Goal: Transaction & Acquisition: Purchase product/service

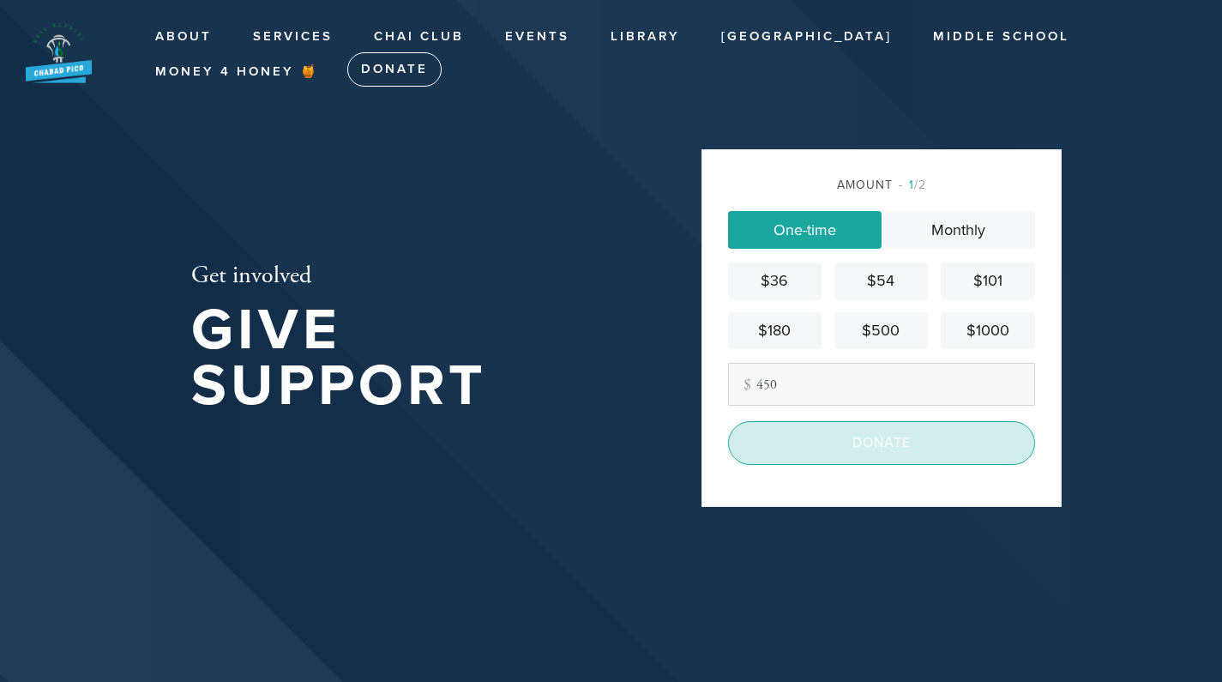
type input "450"
click at [839, 449] on input "Donate" at bounding box center [881, 442] width 307 height 43
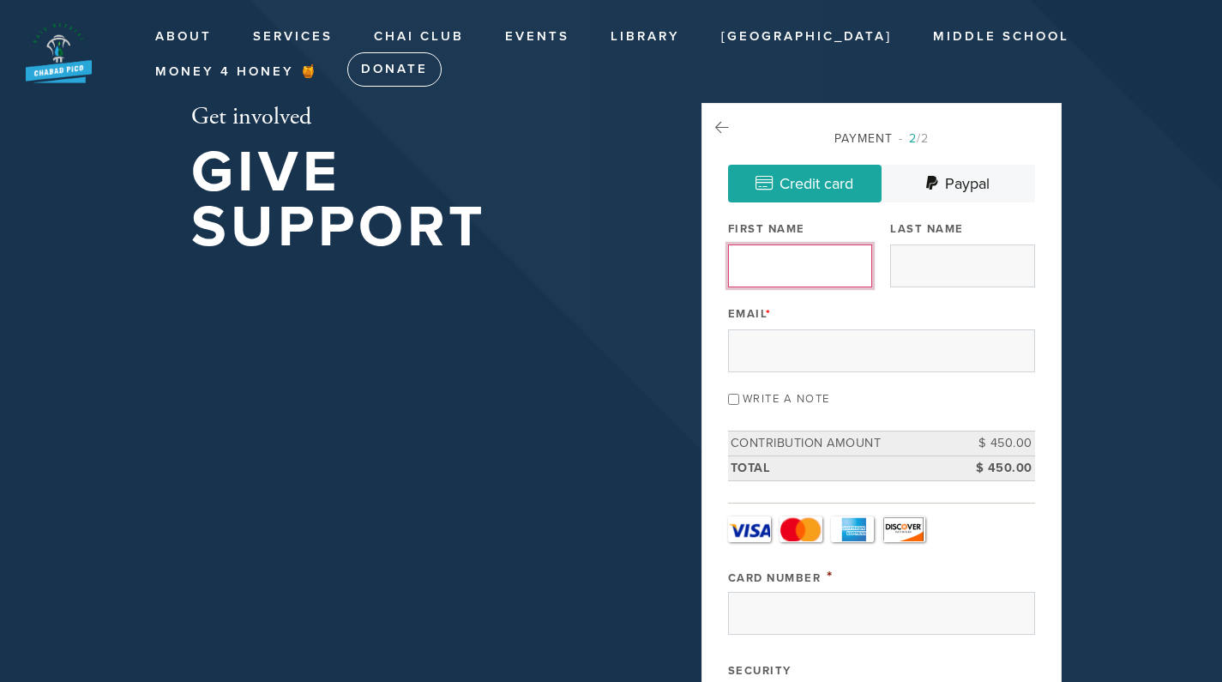
click at [750, 268] on input "First Name" at bounding box center [800, 265] width 144 height 43
type input "[PERSON_NAME]"
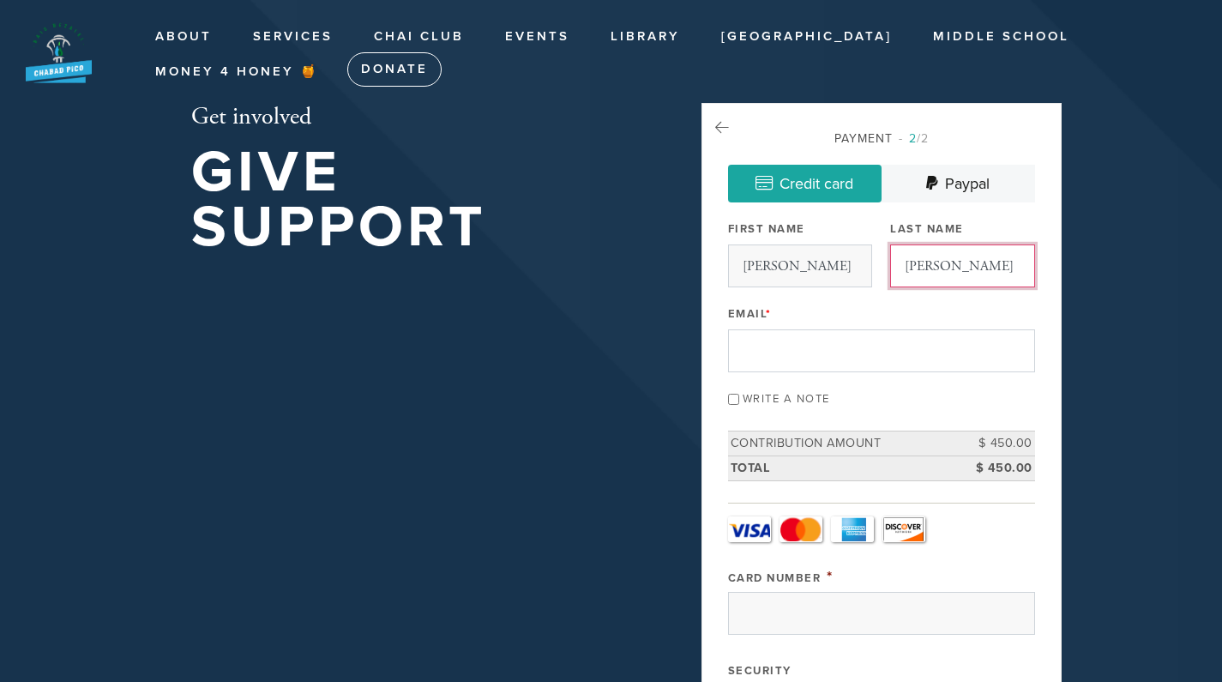
type input "[PERSON_NAME]"
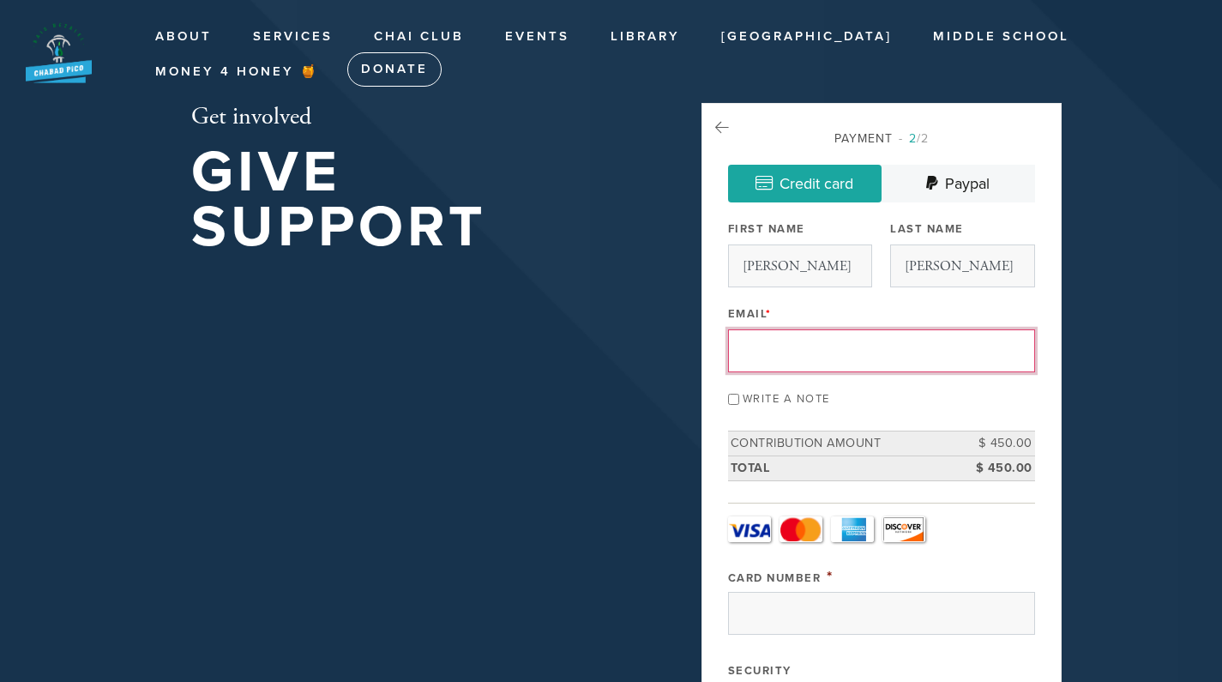
click at [750, 347] on input "Email *" at bounding box center [881, 350] width 307 height 43
type input "yahoo.comTerry.storch2"
click at [732, 399] on input "Write a note" at bounding box center [733, 399] width 11 height 11
checkbox input "true"
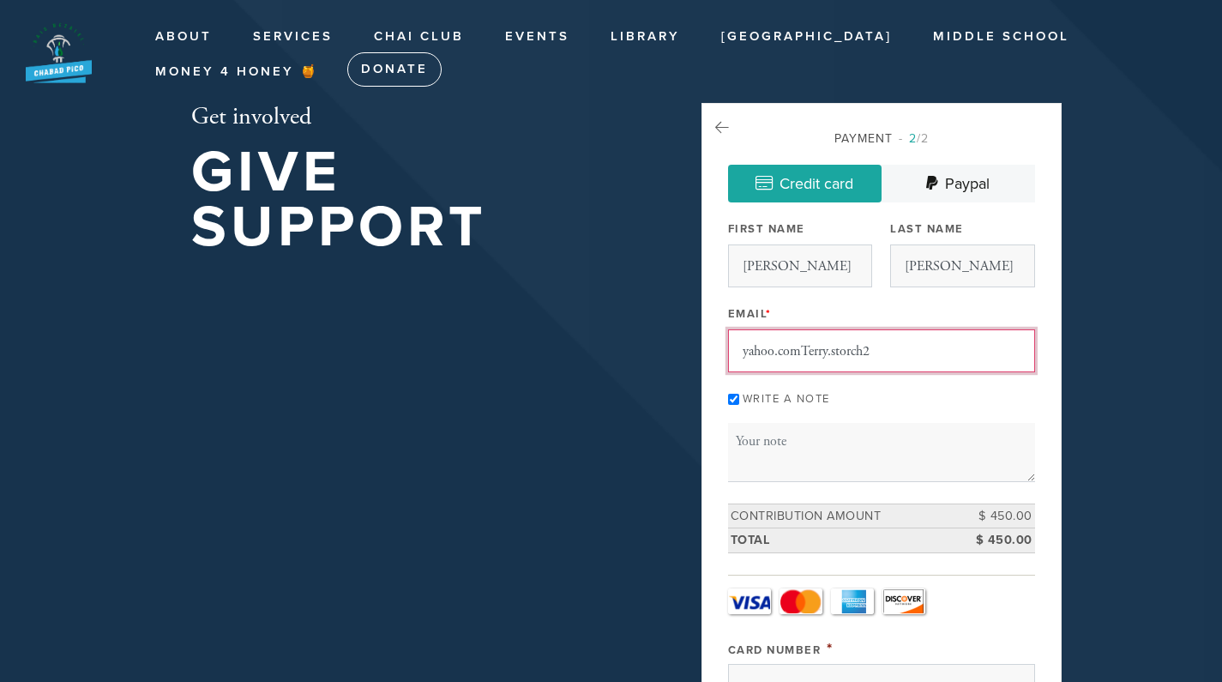
click at [876, 348] on input "yahoo.comTerry.storch2" at bounding box center [881, 350] width 307 height 43
drag, startPoint x: 876, startPoint y: 348, endPoint x: 722, endPoint y: 352, distance: 153.6
type input "[PERSON_NAME][EMAIL_ADDRESS][PERSON_NAME][DOMAIN_NAME]"
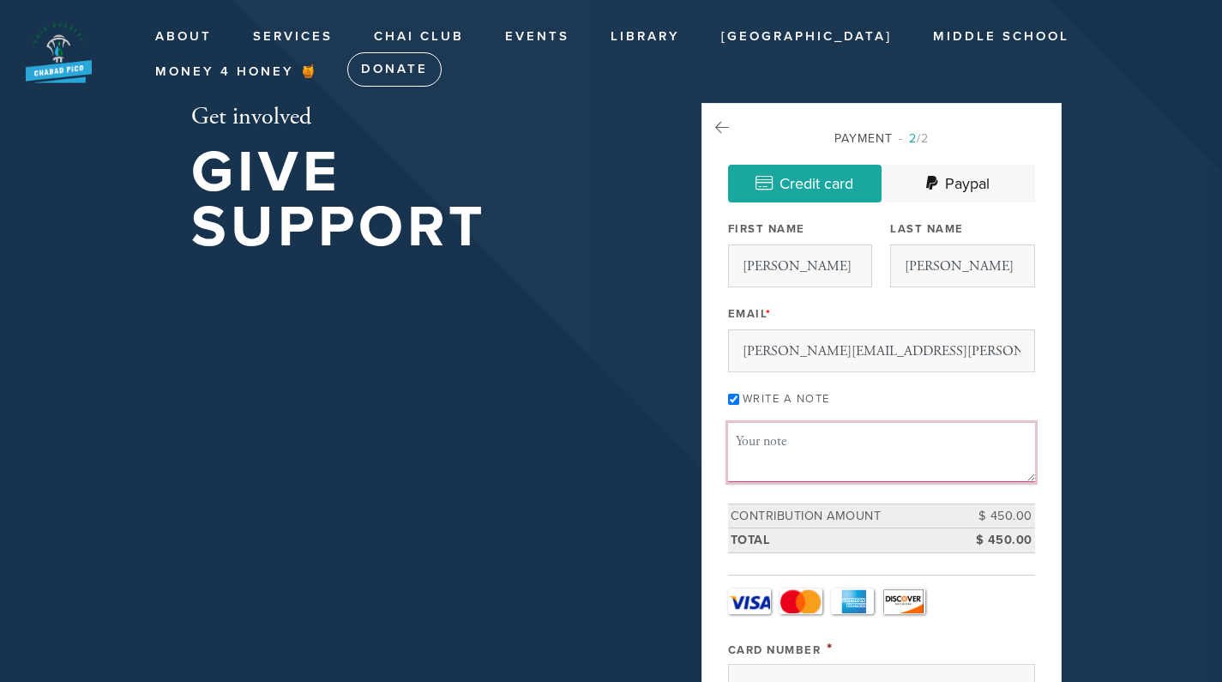
click at [736, 434] on textarea "Message or dedication" at bounding box center [881, 452] width 307 height 58
click at [841, 441] on textarea "$200 membership; 250 donation" at bounding box center [881, 452] width 307 height 58
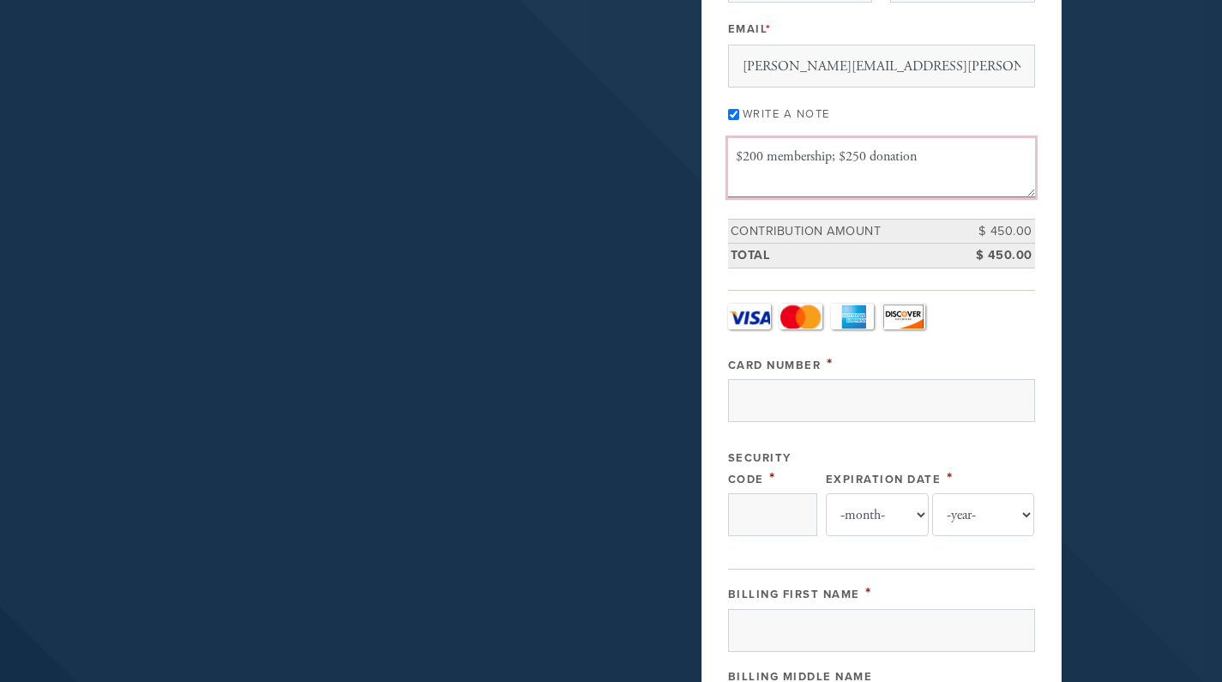
scroll to position [368, 0]
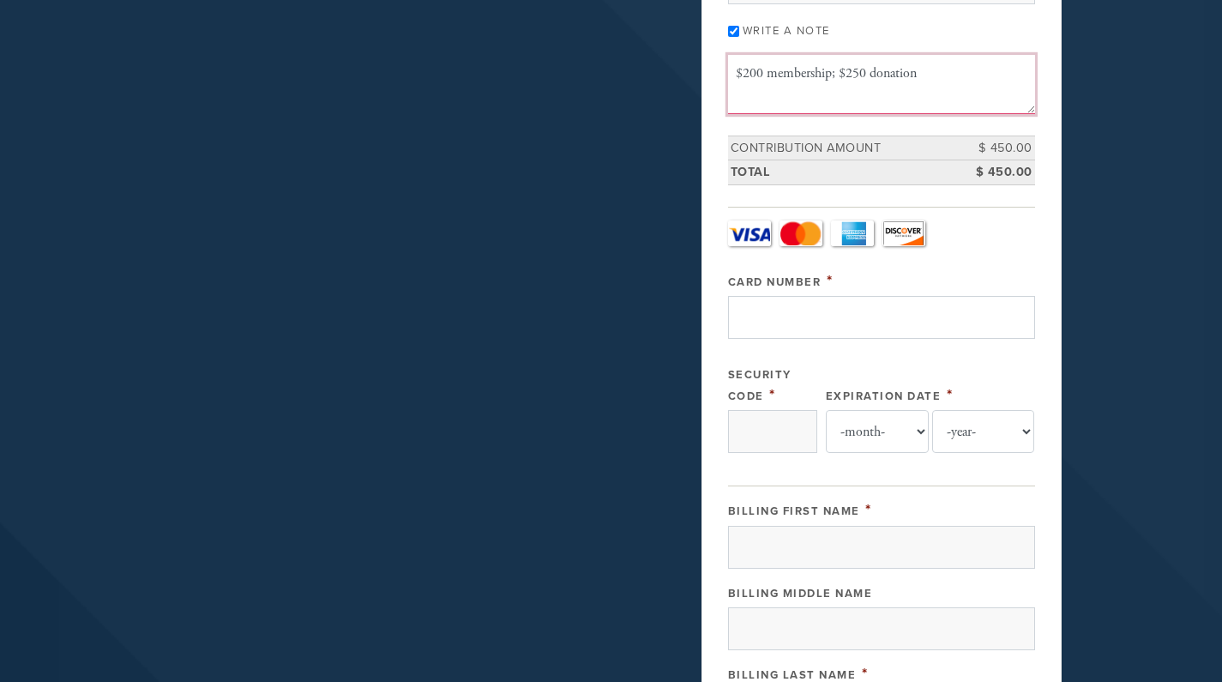
type textarea "$200 membership; $250 donation"
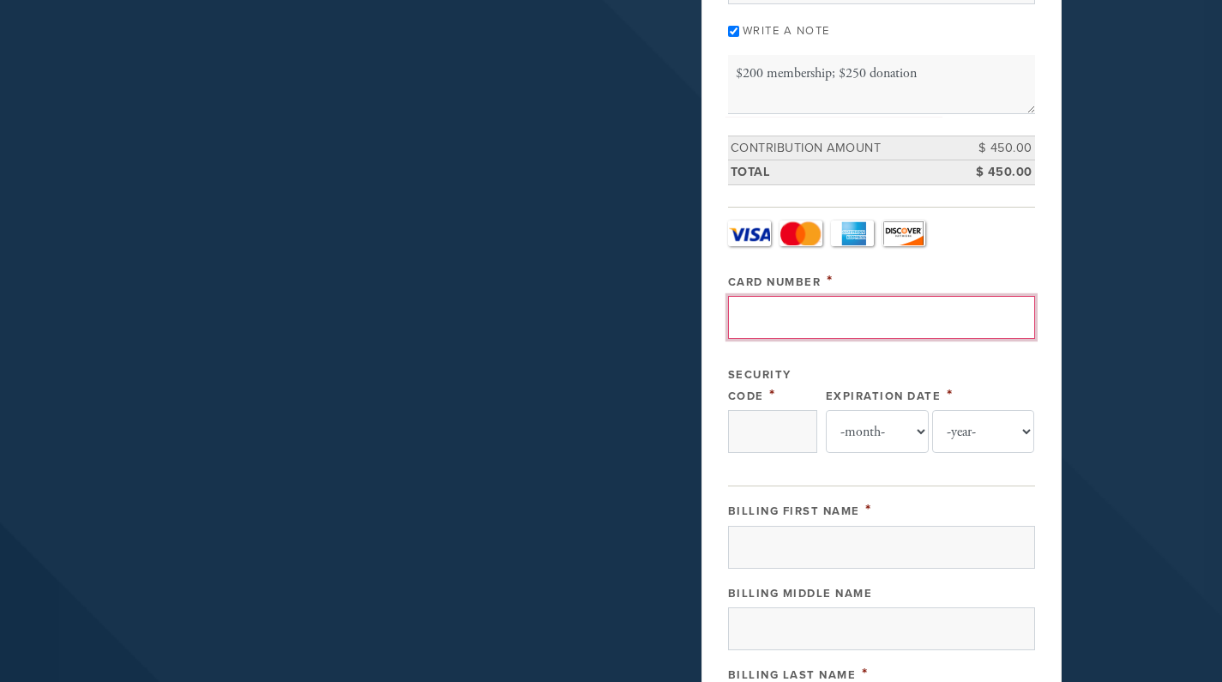
click at [765, 310] on input "Card Number" at bounding box center [881, 317] width 307 height 43
type input "[CREDIT_CARD_NUMBER]"
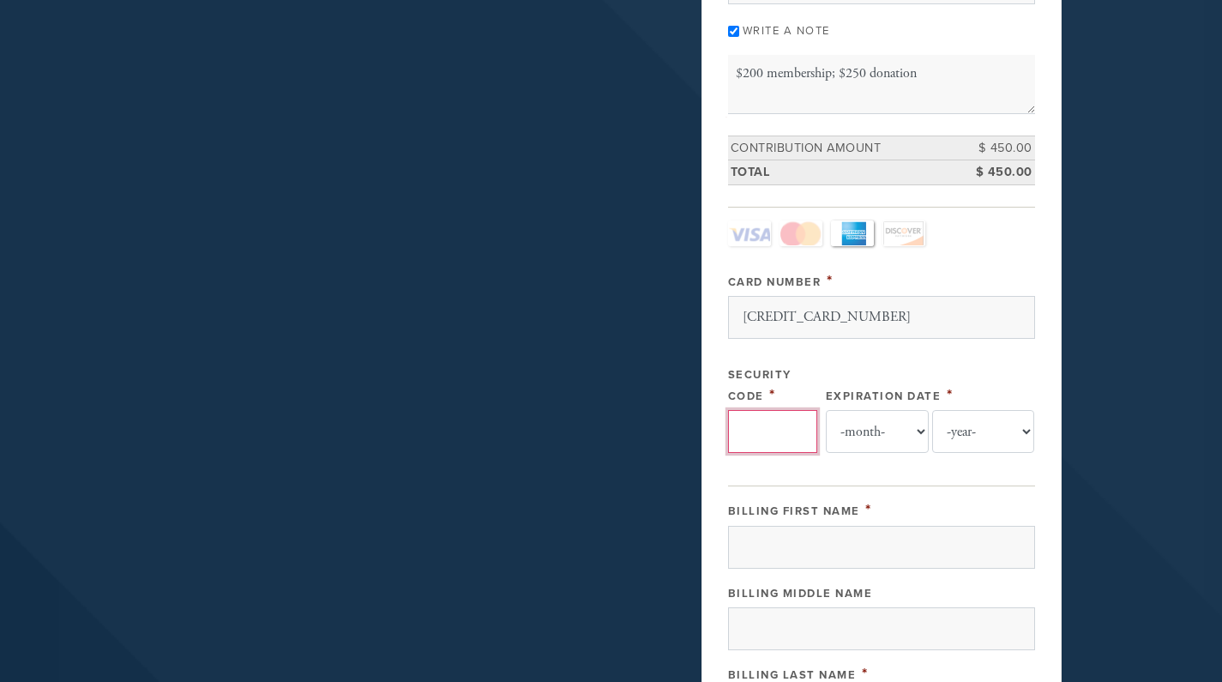
click at [767, 441] on input "Security Code" at bounding box center [772, 431] width 89 height 43
type input "4505"
select select "2"
select select "2029"
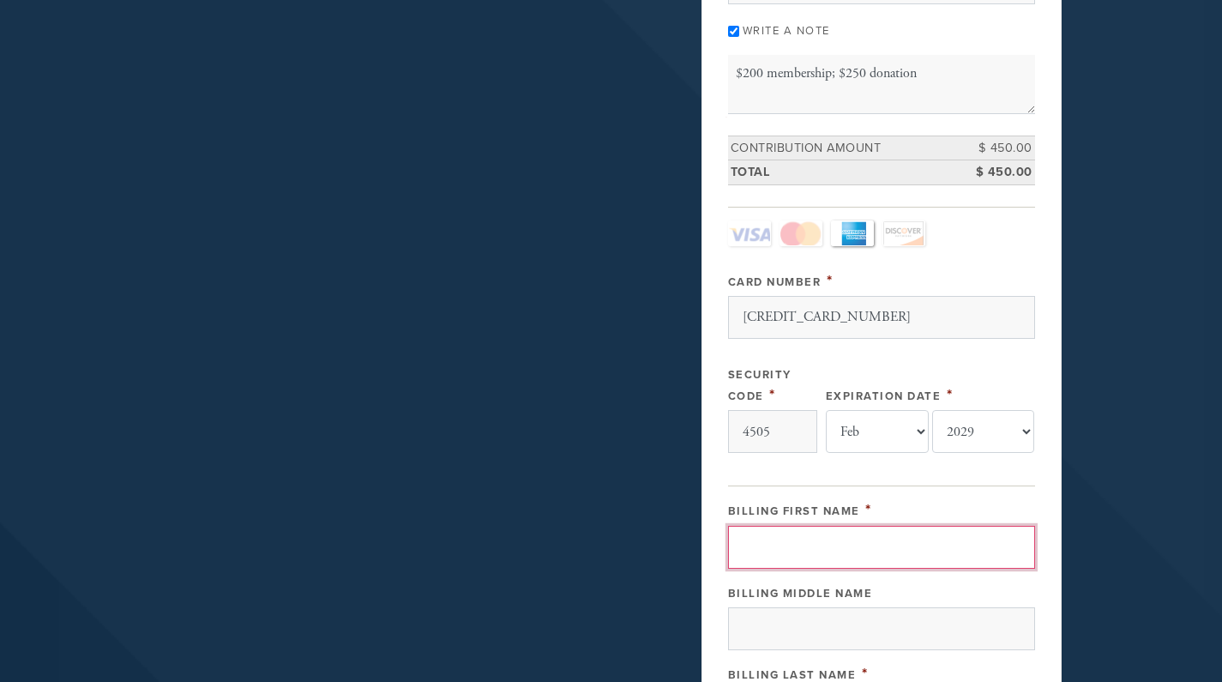
click at [822, 543] on input "Billing First Name" at bounding box center [881, 547] width 307 height 43
type input "[PERSON_NAME]"
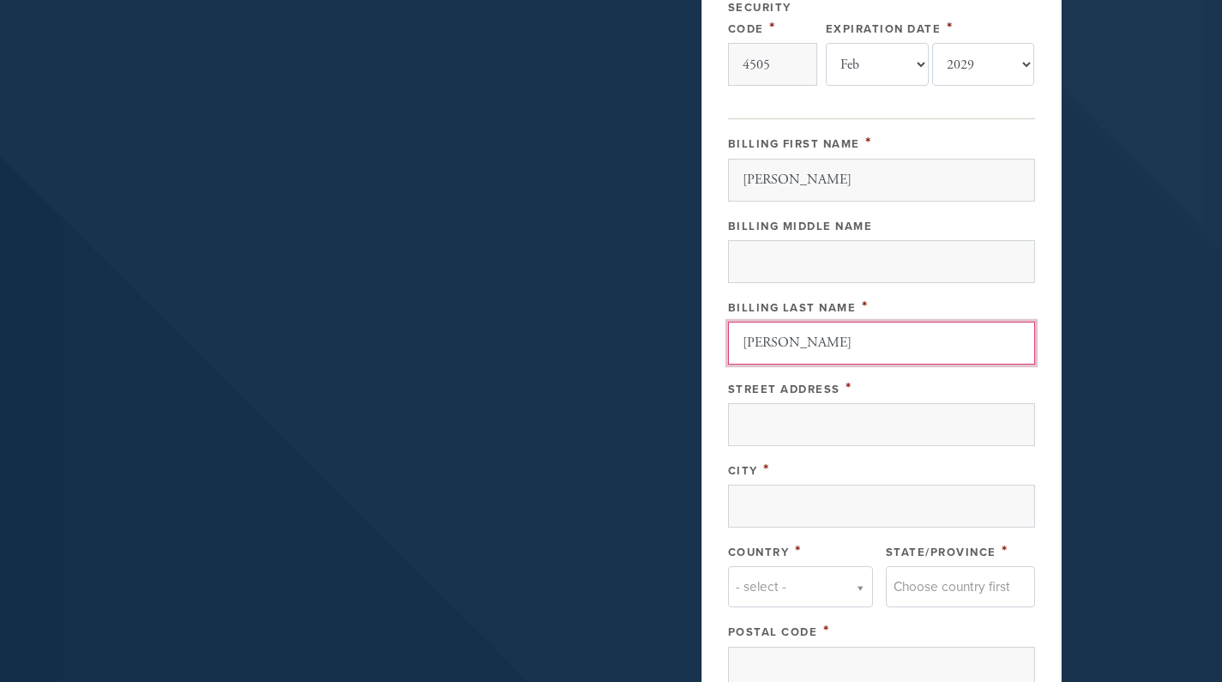
type input "[PERSON_NAME]"
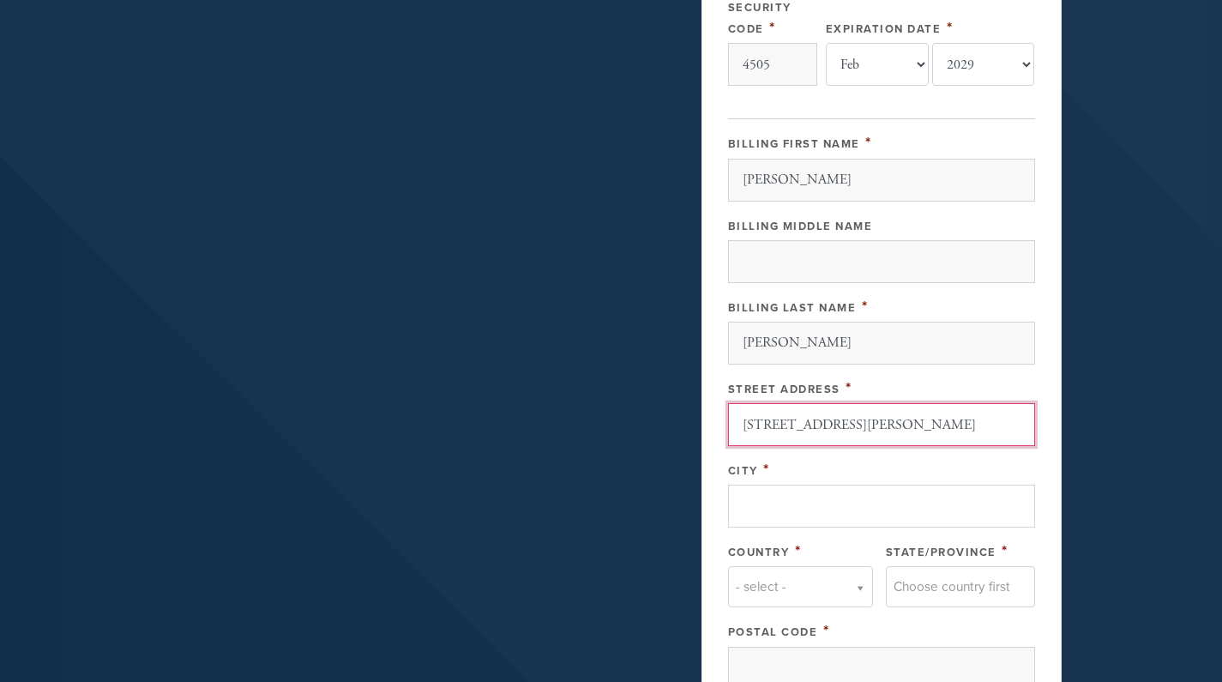
type input "[STREET_ADDRESS][PERSON_NAME]"
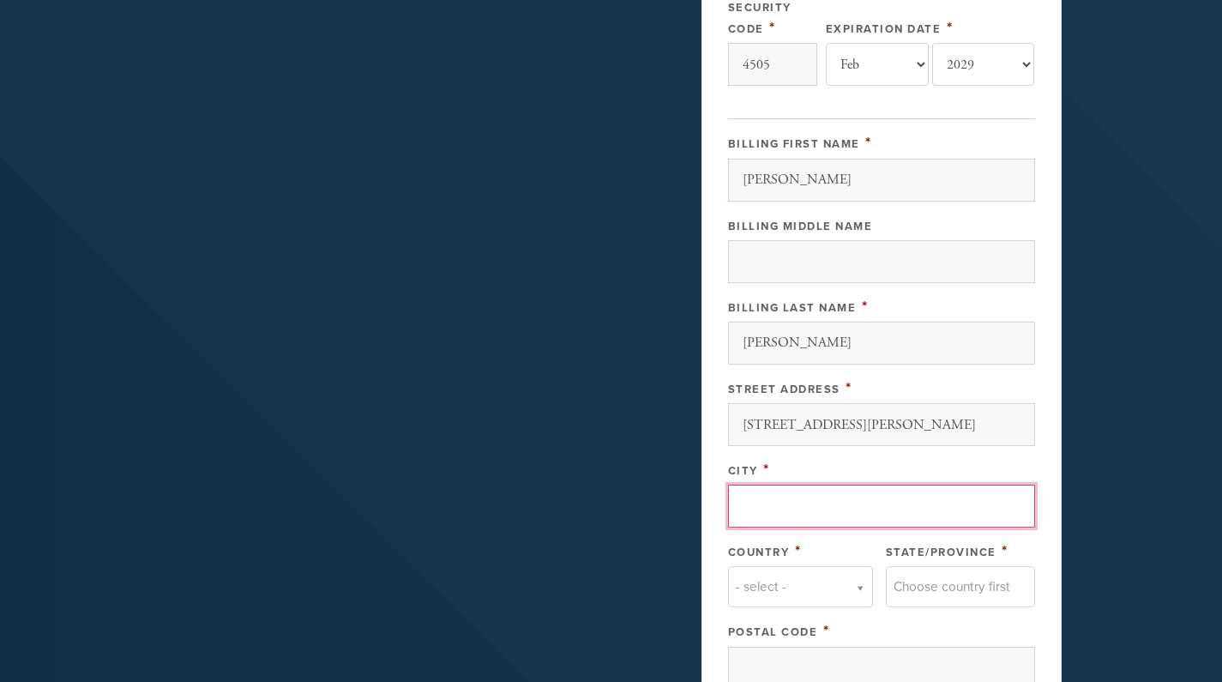
click at [791, 501] on input "City" at bounding box center [881, 506] width 307 height 43
type input "[GEOGRAPHIC_DATA]"
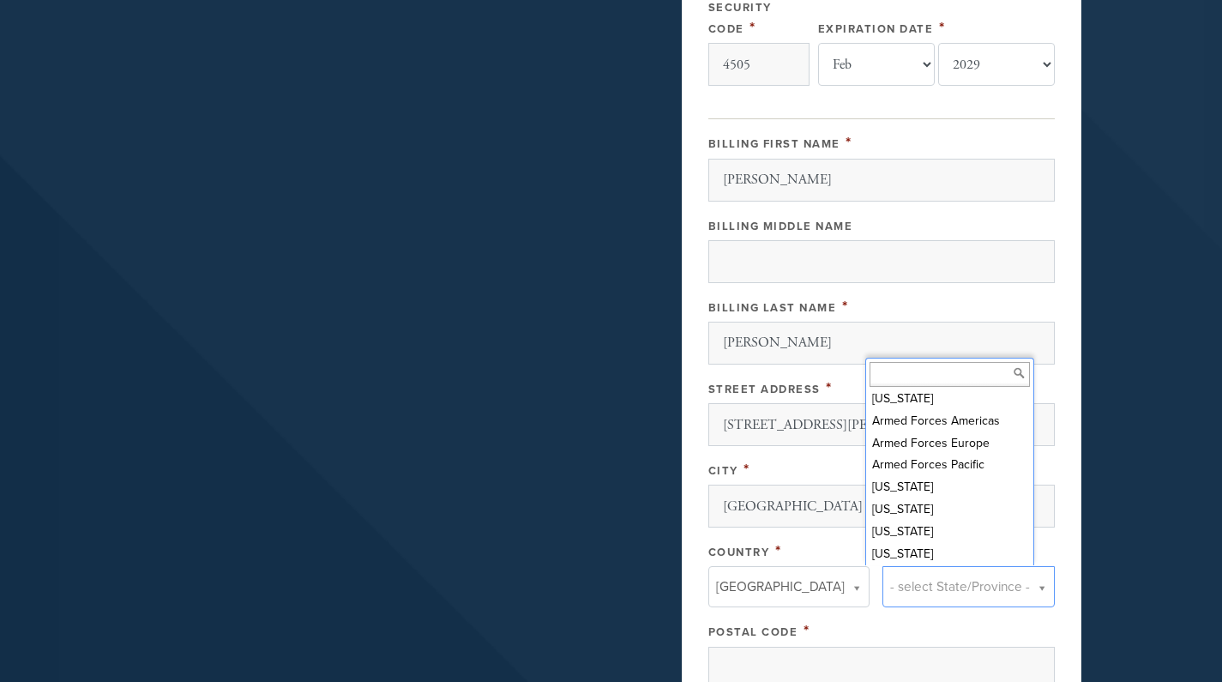
scroll to position [98, 0]
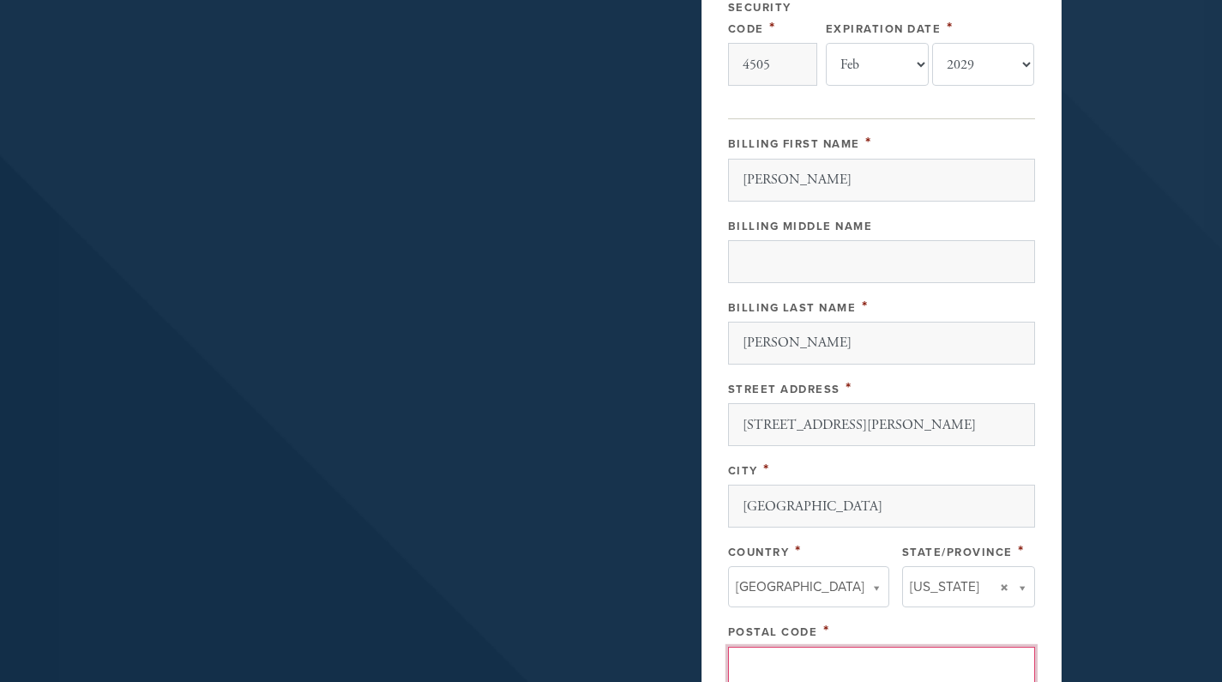
click at [844, 658] on input "Postal Code" at bounding box center [881, 668] width 307 height 43
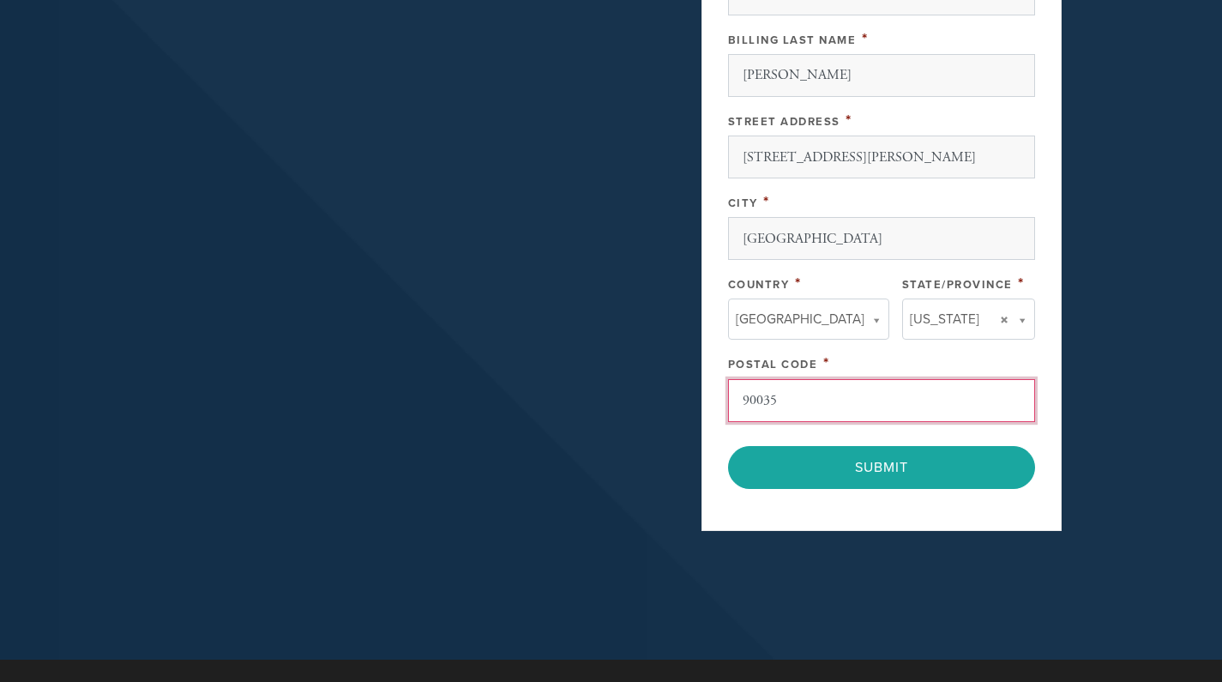
scroll to position [998, 0]
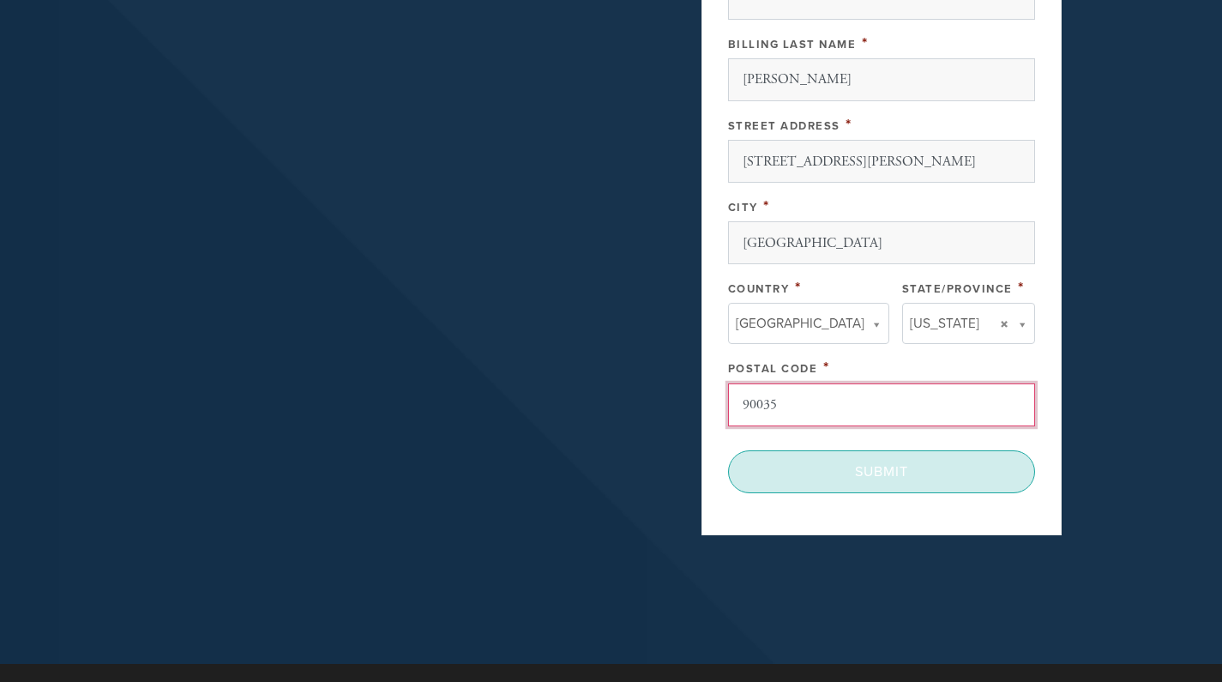
type input "90035"
click at [884, 466] on input "Submit" at bounding box center [881, 471] width 307 height 43
